Goal: Information Seeking & Learning: Find specific page/section

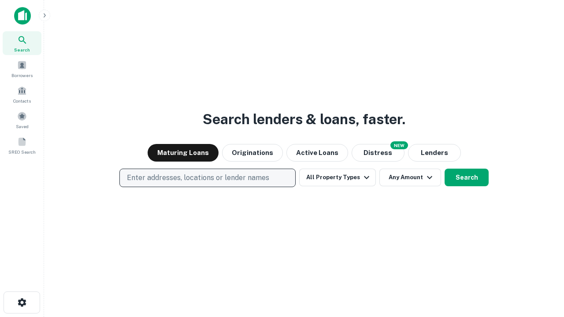
click at [207, 178] on p "Enter addresses, locations or lender names" at bounding box center [198, 178] width 142 height 11
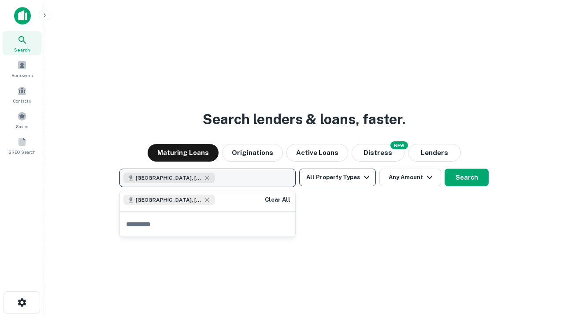
click at [338, 178] on button "All Property Types" at bounding box center [337, 178] width 77 height 18
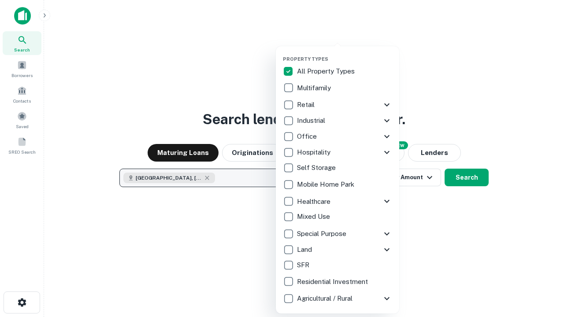
click at [345, 53] on button "button" at bounding box center [344, 53] width 123 height 0
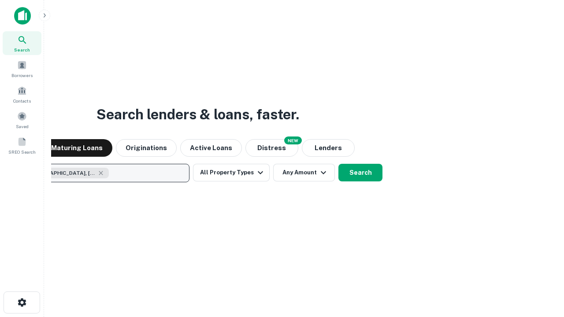
scroll to position [14, 0]
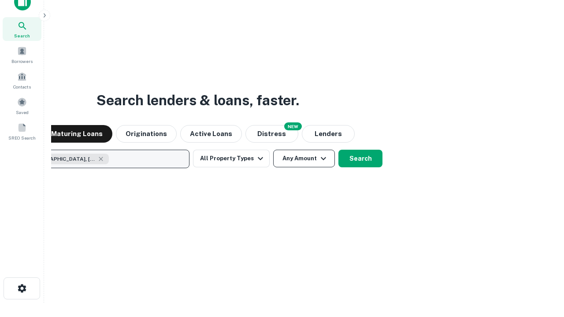
click at [273, 150] on button "Any Amount" at bounding box center [304, 159] width 62 height 18
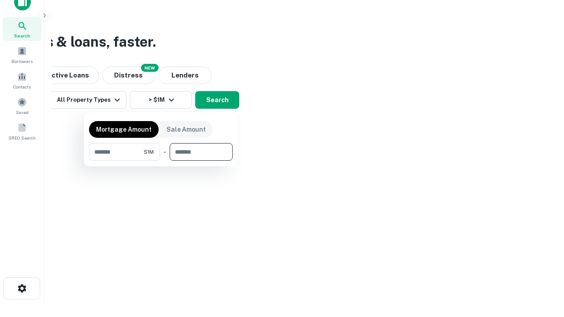
type input "*******"
click at [161, 161] on button "button" at bounding box center [161, 161] width 144 height 0
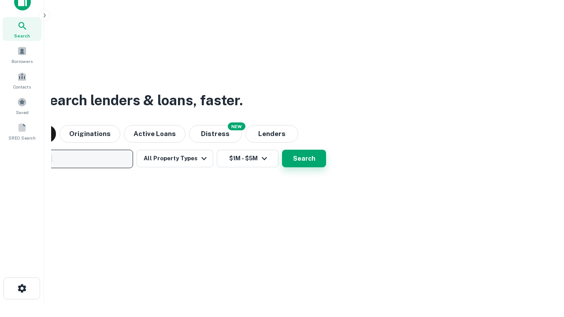
click at [282, 150] on button "Search" at bounding box center [304, 159] width 44 height 18
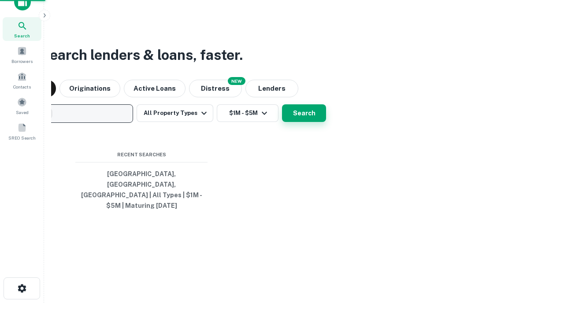
scroll to position [29, 250]
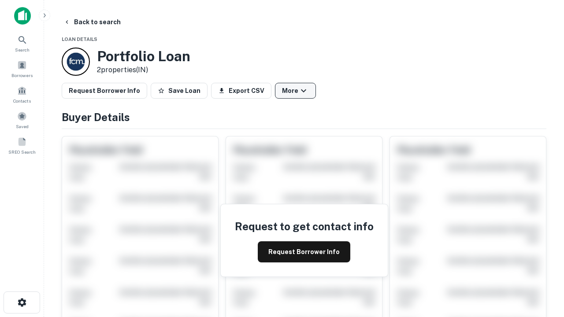
click at [295, 91] on button "More" at bounding box center [295, 91] width 41 height 16
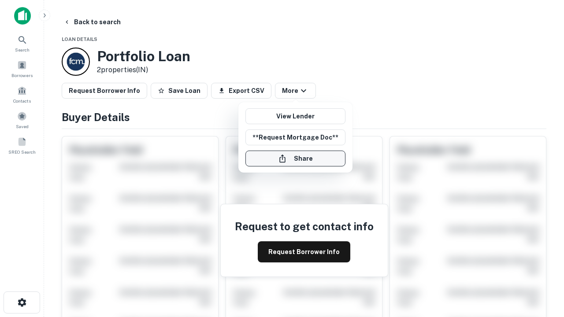
click at [295, 159] on button "Share" at bounding box center [296, 159] width 100 height 16
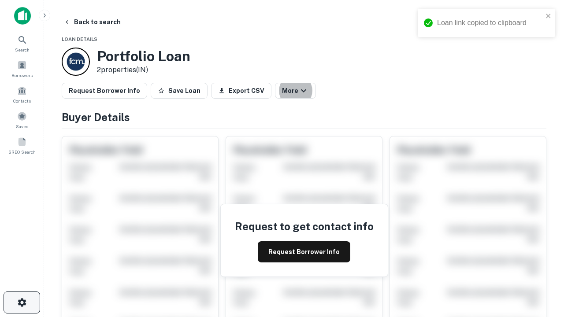
click at [22, 303] on icon "button" at bounding box center [22, 303] width 11 height 11
